Goal: Task Accomplishment & Management: Manage account settings

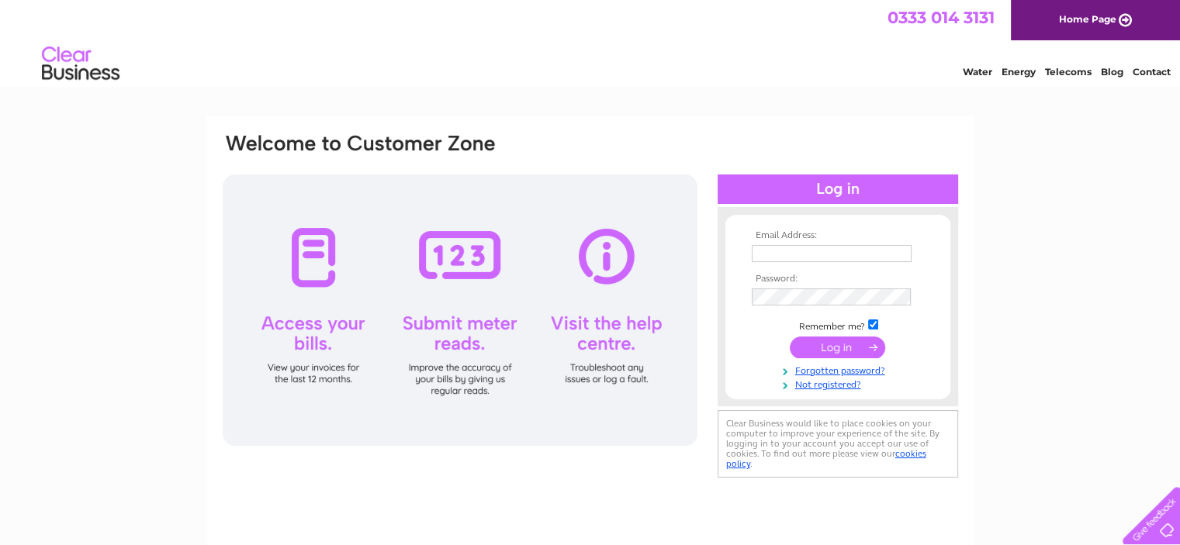
click at [776, 257] on input "text" at bounding box center [832, 253] width 160 height 17
type input "rx-pharmacy-village@outlook.com"
click at [790, 337] on input "submit" at bounding box center [837, 348] width 95 height 22
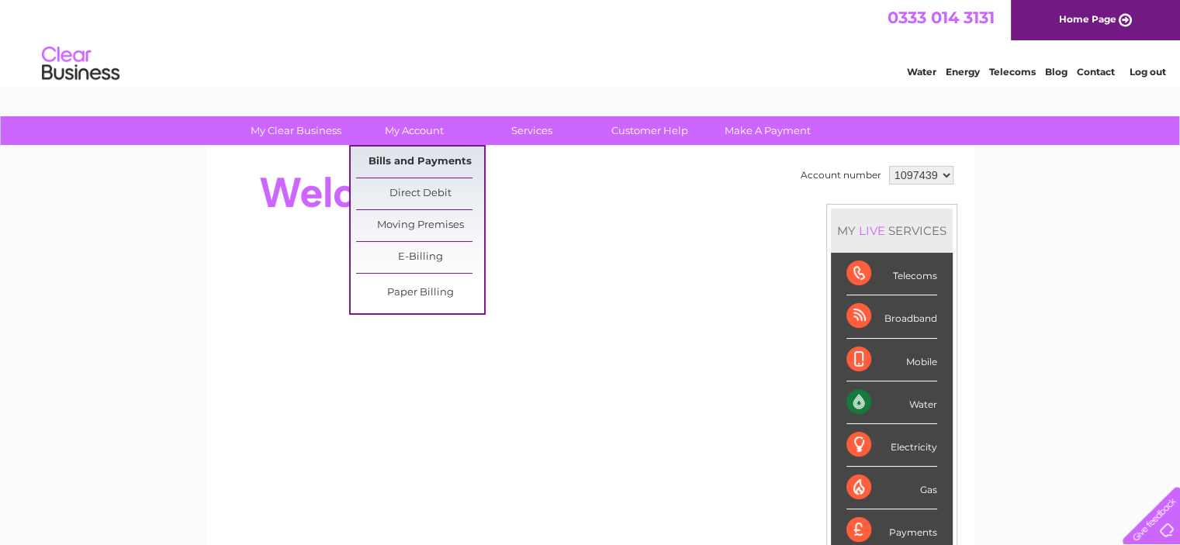
click at [416, 155] on link "Bills and Payments" at bounding box center [420, 162] width 128 height 31
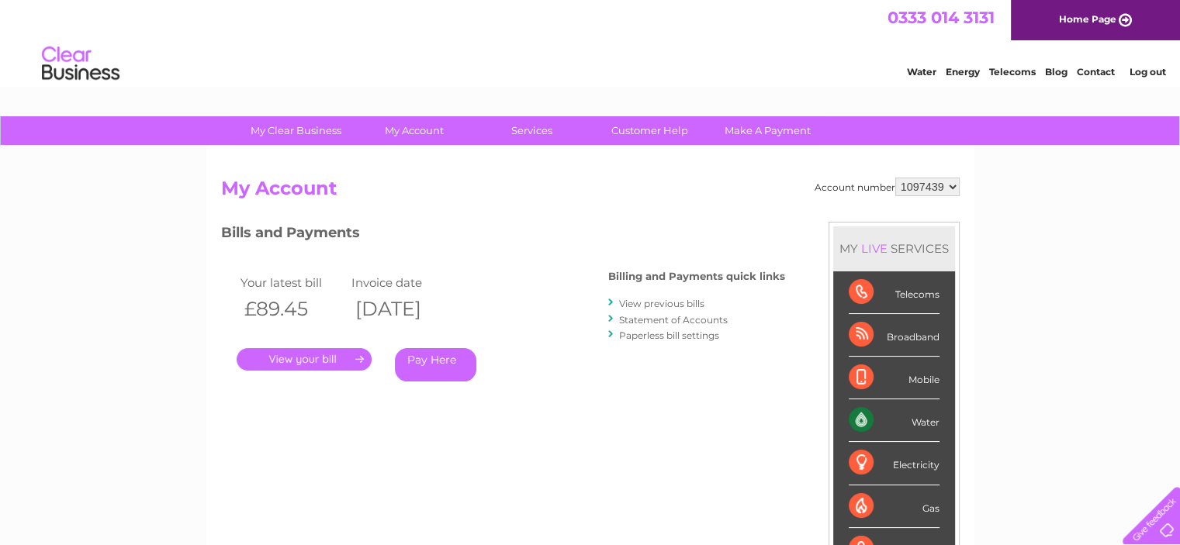
click at [301, 358] on link "." at bounding box center [304, 359] width 135 height 23
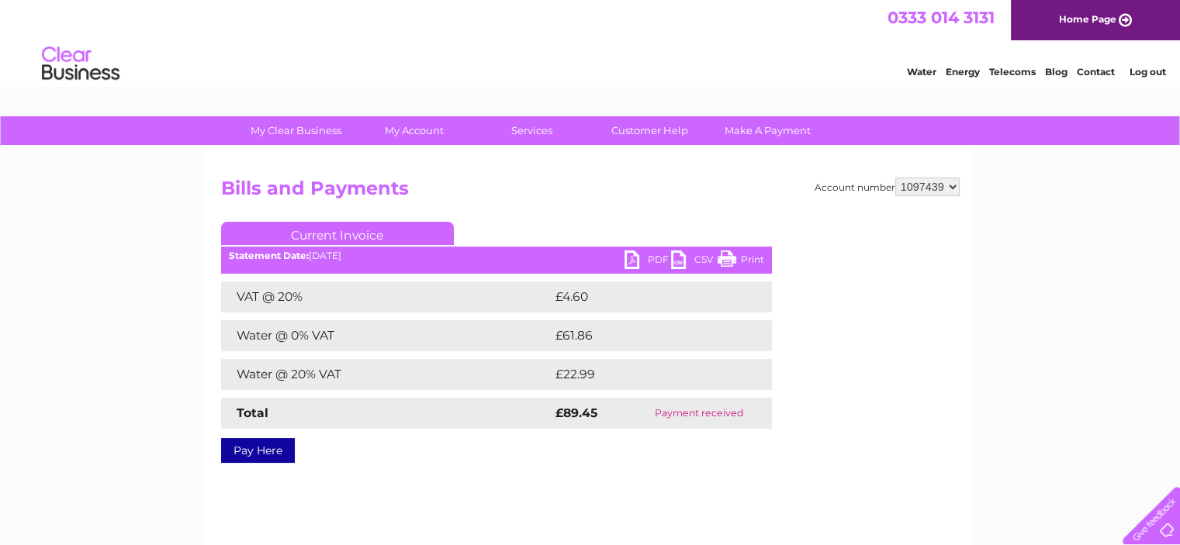
click at [649, 254] on link "PDF" at bounding box center [648, 262] width 47 height 23
